Goal: Find contact information: Find contact information

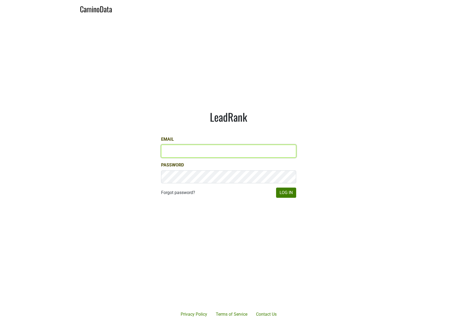
click at [185, 155] on input "Email" at bounding box center [228, 151] width 135 height 13
type input "[EMAIL_ADDRESS][DOMAIN_NAME]"
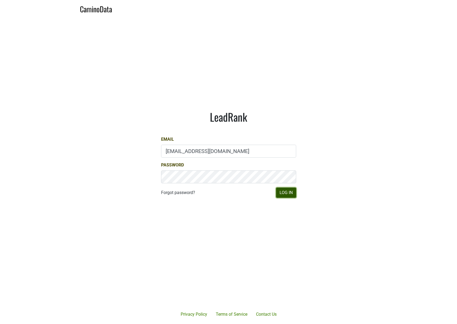
click at [294, 196] on button "Log In" at bounding box center [286, 192] width 20 height 10
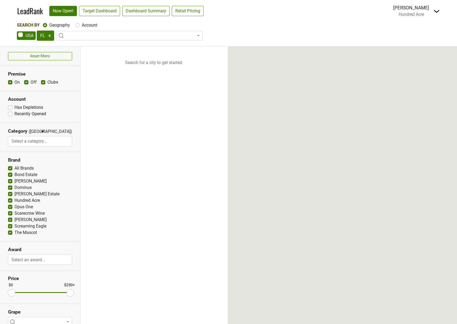
select select "FL"
select select
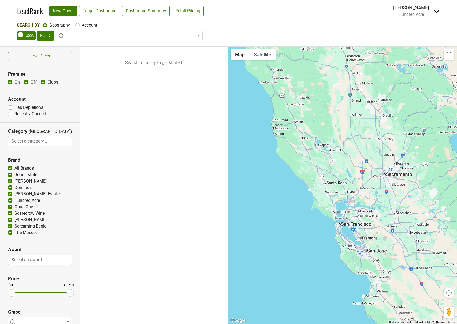
click at [77, 35] on span at bounding box center [130, 36] width 146 height 10
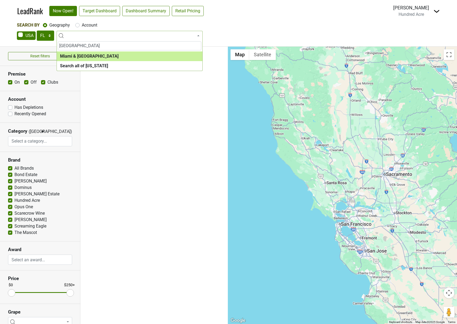
type input "miami"
select select "1195"
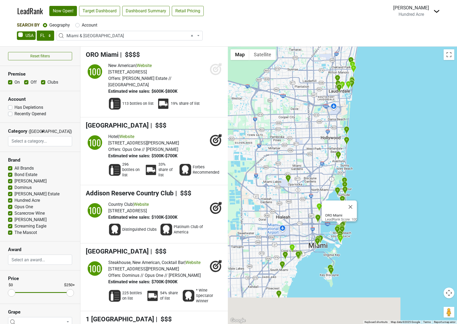
drag, startPoint x: 337, startPoint y: 212, endPoint x: 365, endPoint y: 160, distance: 59.0
click at [365, 160] on div "ORO Miami LeadRank Score: 100" at bounding box center [342, 185] width 229 height 277
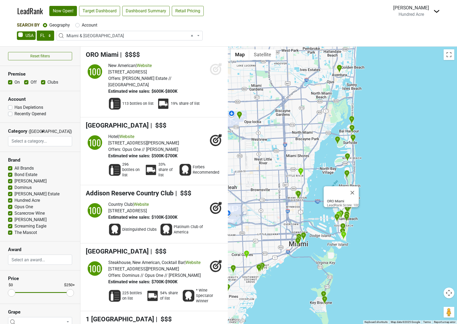
drag, startPoint x: 359, startPoint y: 209, endPoint x: 376, endPoint y: 157, distance: 54.9
click at [376, 157] on div "ORO Miami LeadRank Score: 100" at bounding box center [342, 185] width 229 height 277
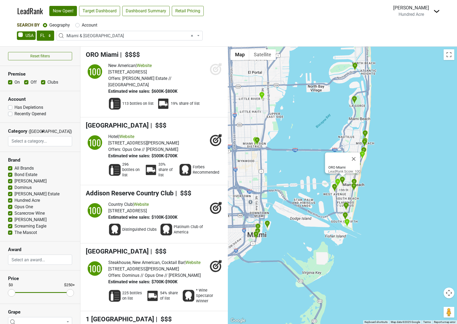
click at [161, 58] on h4 "ORO Miami | $$$$" at bounding box center [154, 55] width 137 height 8
click at [107, 57] on span "ORO Miami" at bounding box center [102, 54] width 33 height 7
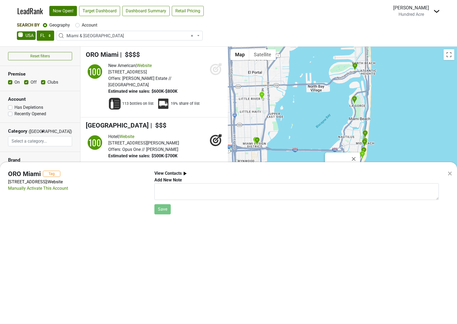
click at [180, 172] on b "View Contacts" at bounding box center [167, 173] width 27 height 5
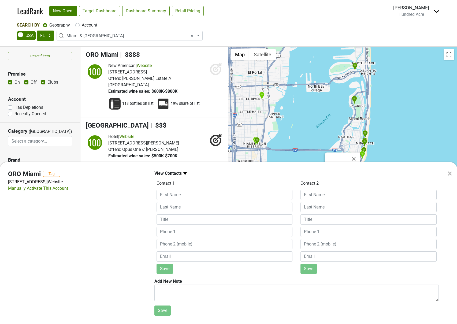
click at [180, 172] on b "View Contacts" at bounding box center [167, 173] width 27 height 5
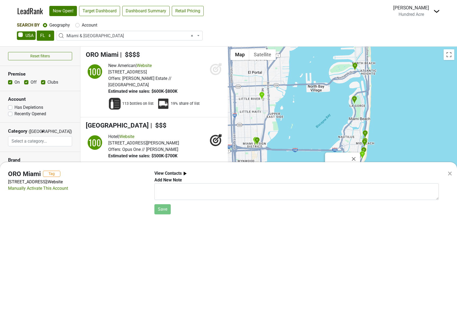
click at [202, 112] on div "× ORO Miami Tag 818 Lincoln Rd, Miami Beach, FL 33139 | Website Manually Activa…" at bounding box center [228, 162] width 457 height 324
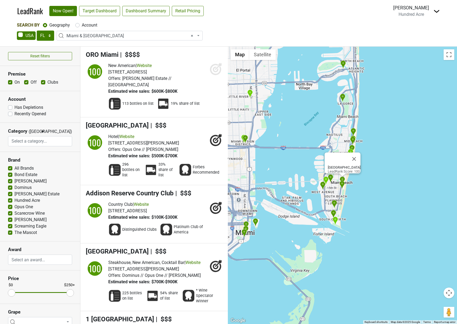
click at [343, 63] on img "Las Vacas Gordas" at bounding box center [343, 64] width 6 height 9
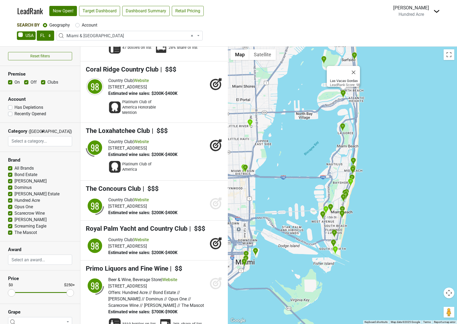
scroll to position [2651, 0]
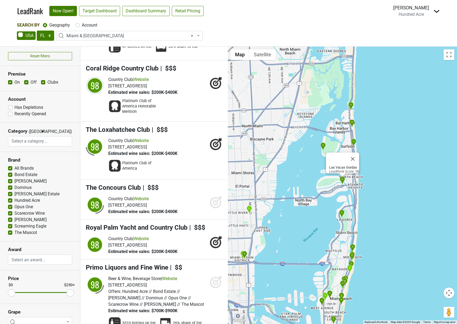
click at [130, 7] on span "Las Vacas Gordas" at bounding box center [112, 3] width 52 height 7
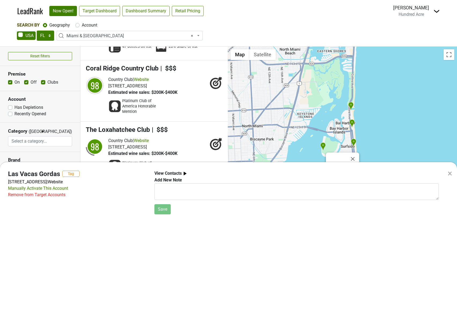
click at [175, 172] on b "View Contacts" at bounding box center [167, 173] width 27 height 5
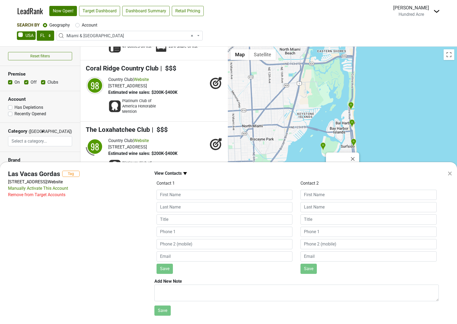
click at [179, 174] on b "View Contacts" at bounding box center [167, 173] width 27 height 5
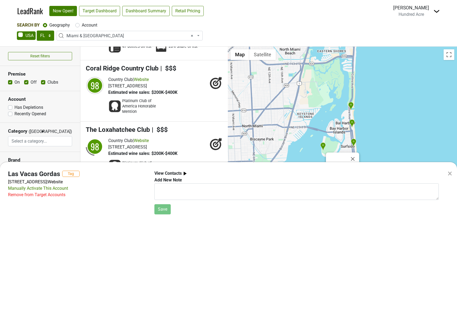
click at [450, 174] on div "×" at bounding box center [449, 173] width 5 height 13
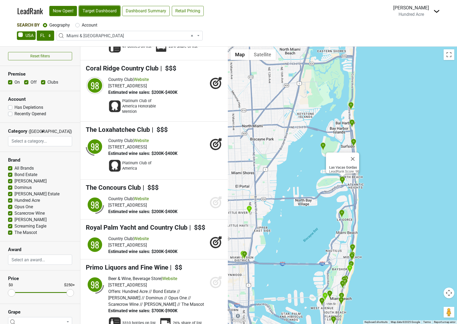
click at [111, 15] on link "Target Dashboard" at bounding box center [99, 11] width 41 height 10
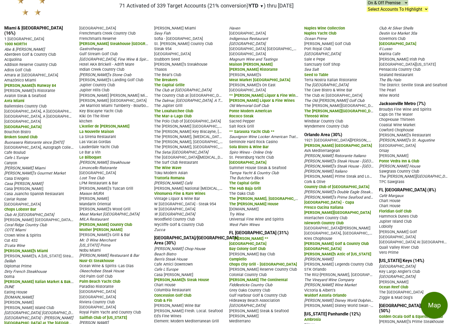
scroll to position [29, 0]
click at [35, 28] on link "Miami & Southeast FL (16%)" at bounding box center [33, 31] width 58 height 10
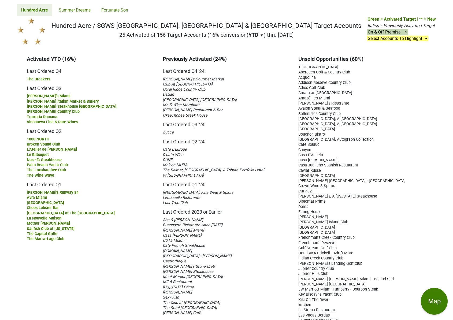
scroll to position [47, 0]
